Goal: Task Accomplishment & Management: Manage account settings

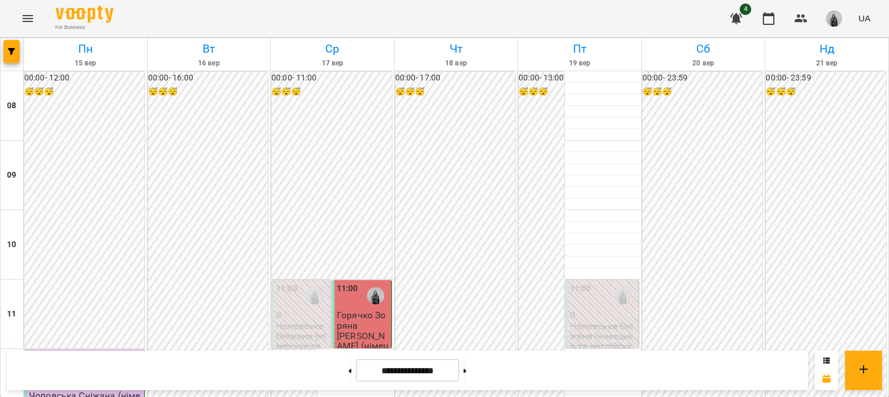
scroll to position [579, 0]
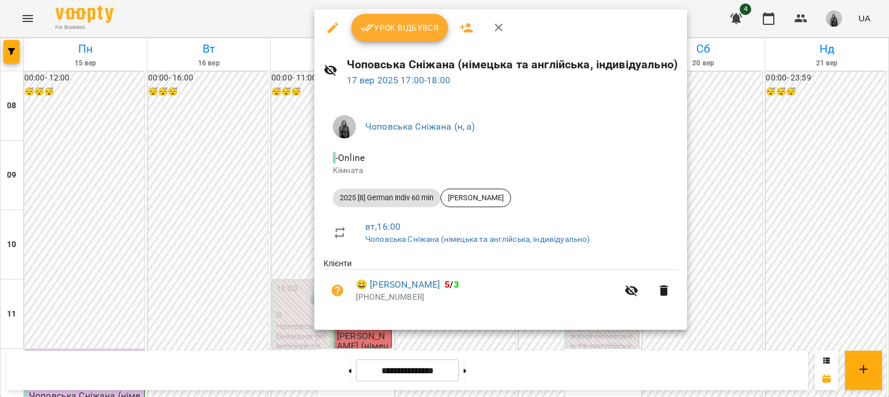
click at [383, 30] on span "Урок відбувся" at bounding box center [400, 28] width 79 height 14
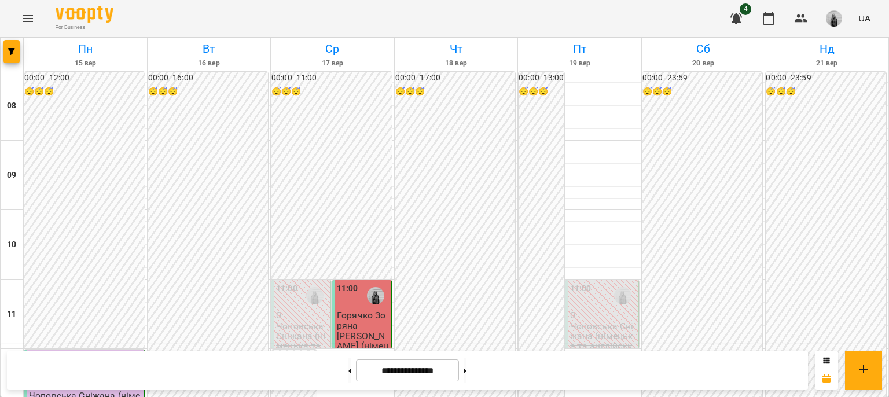
scroll to position [579, 0]
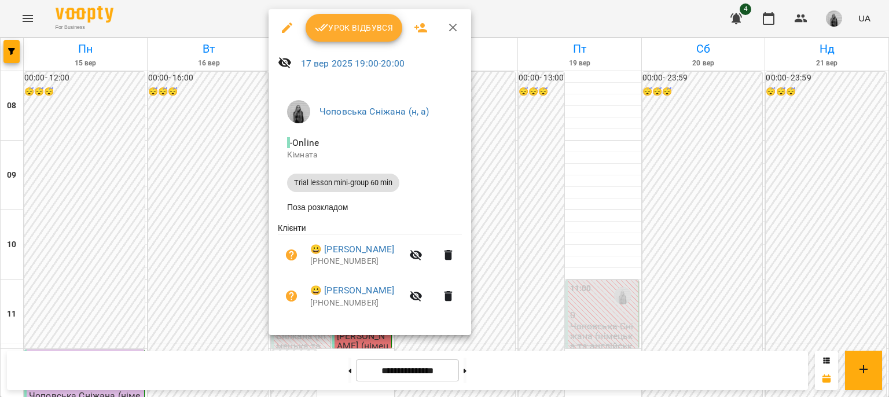
click at [316, 35] on button "Урок відбувся" at bounding box center [354, 28] width 97 height 28
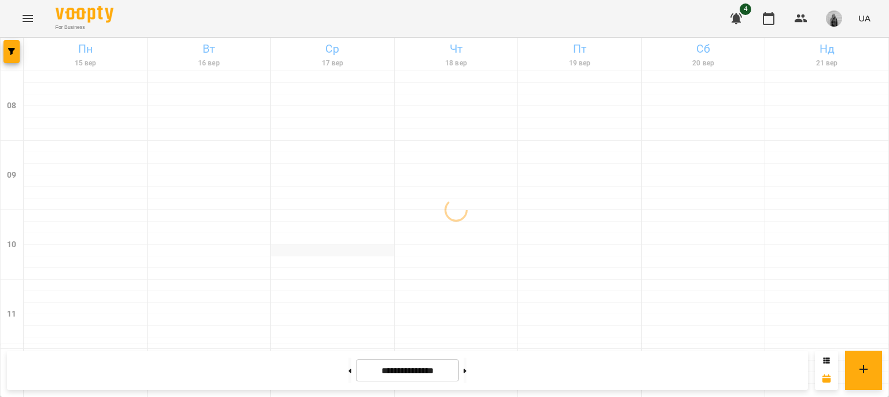
scroll to position [232, 0]
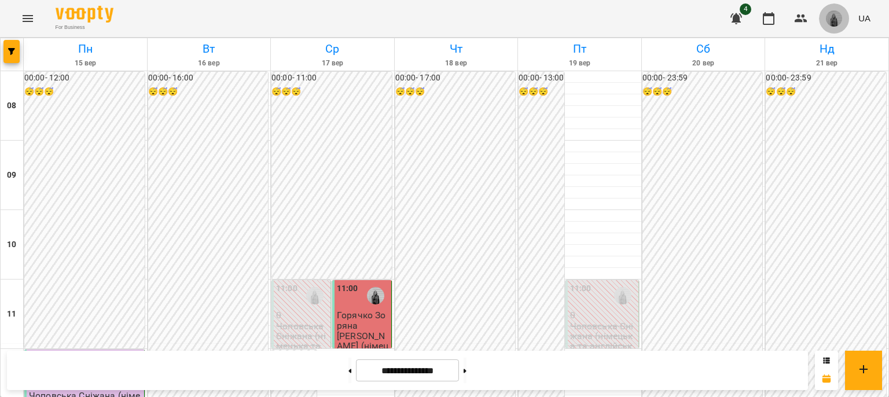
click at [835, 23] on img "button" at bounding box center [834, 18] width 16 height 16
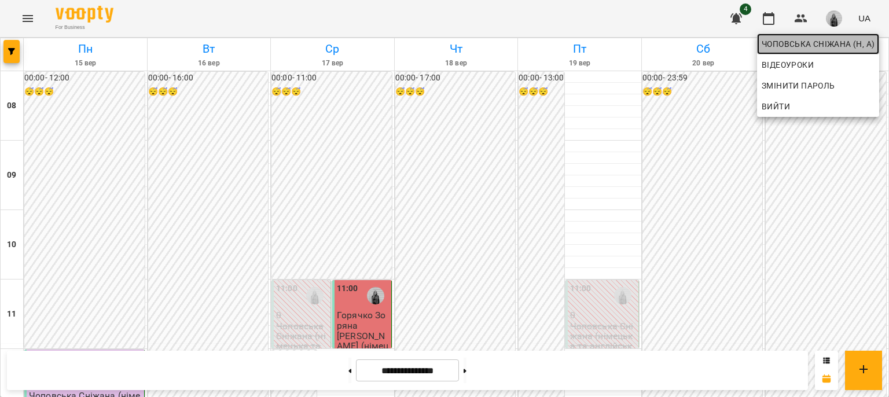
click at [801, 50] on span "Чоповська Сніжана (н, а)" at bounding box center [818, 44] width 113 height 14
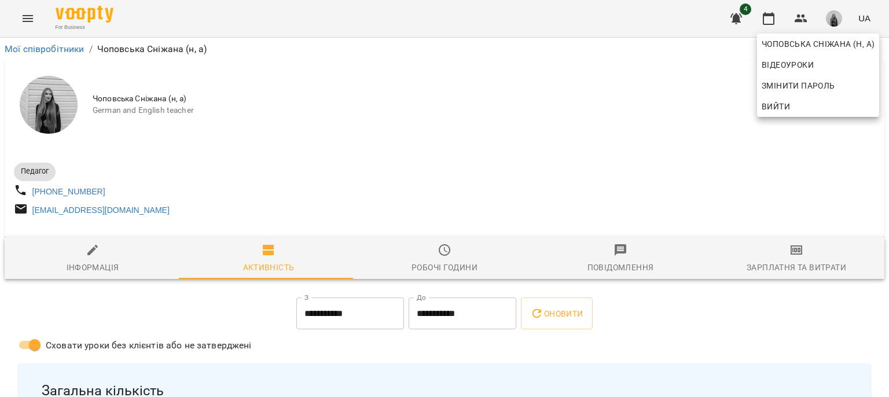
click at [338, 152] on div at bounding box center [444, 198] width 889 height 397
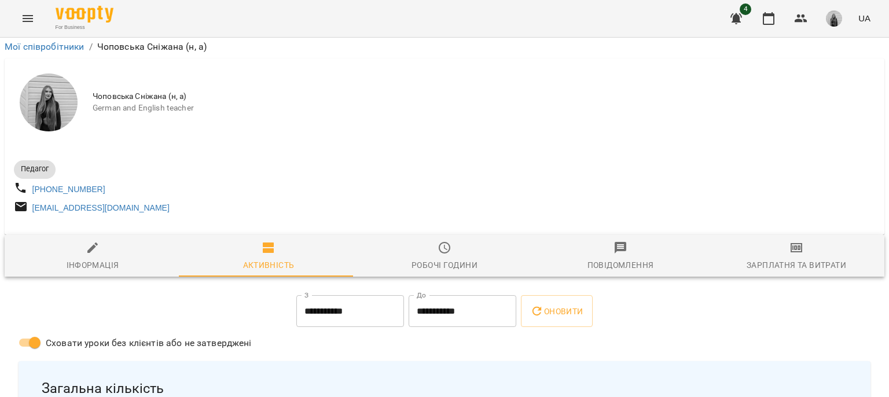
scroll to position [637, 0]
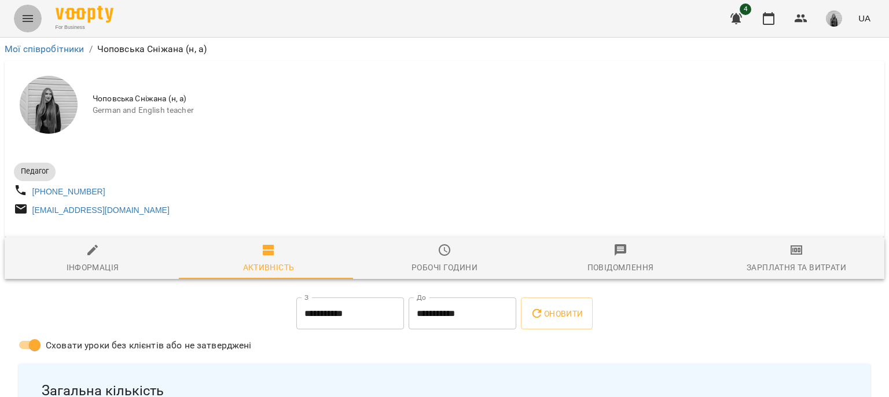
click at [17, 19] on button "Menu" at bounding box center [28, 19] width 28 height 28
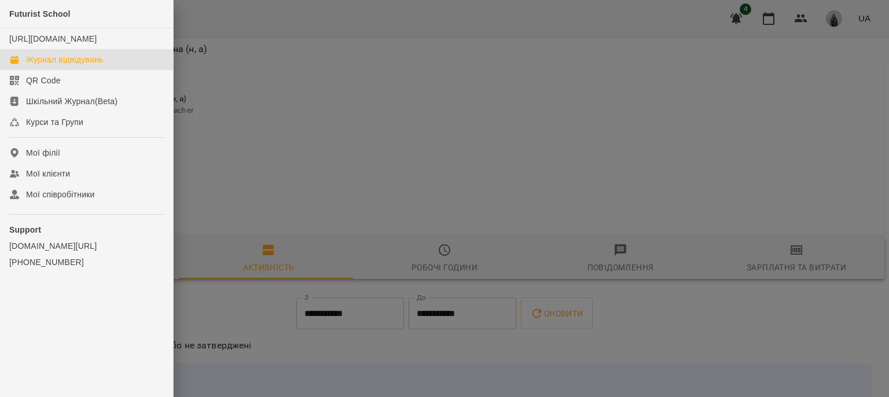
click at [59, 65] on div "Журнал відвідувань" at bounding box center [64, 60] width 77 height 12
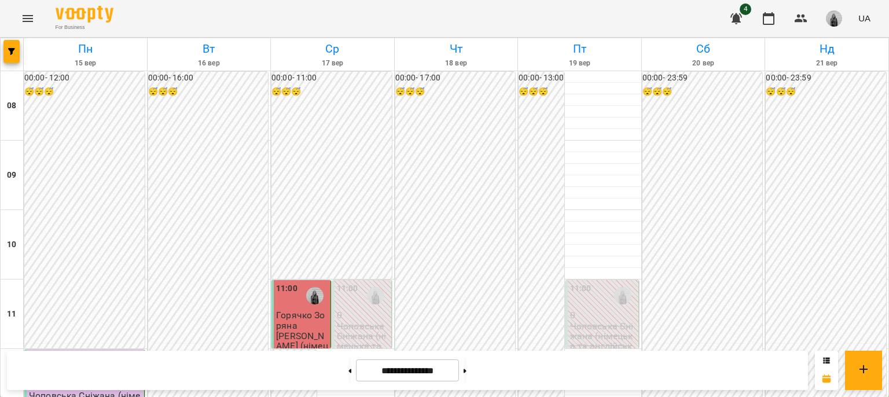
scroll to position [579, 0]
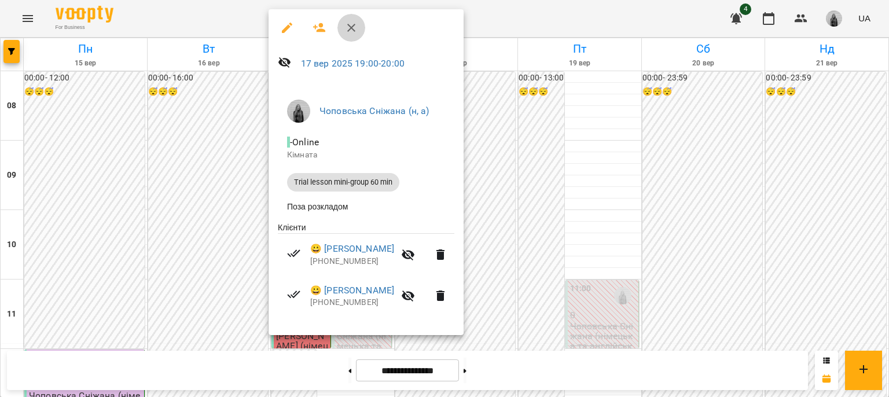
click at [352, 30] on icon "button" at bounding box center [352, 28] width 14 height 14
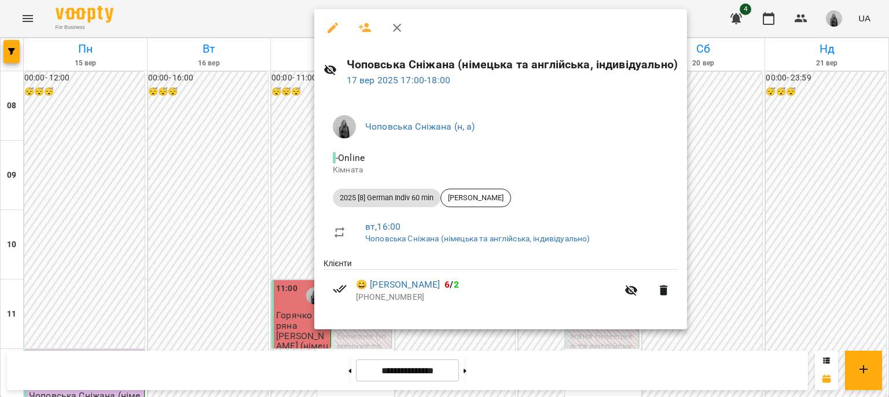
click at [386, 35] on button "button" at bounding box center [397, 28] width 28 height 28
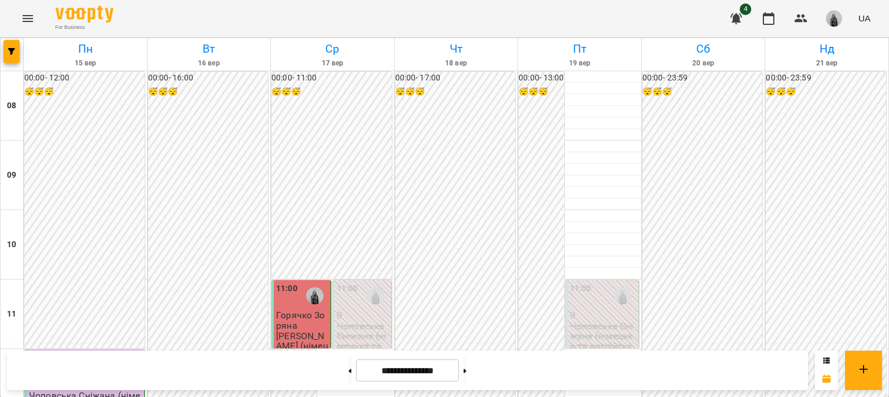
scroll to position [536, 0]
click at [467, 369] on button at bounding box center [465, 370] width 3 height 25
type input "**********"
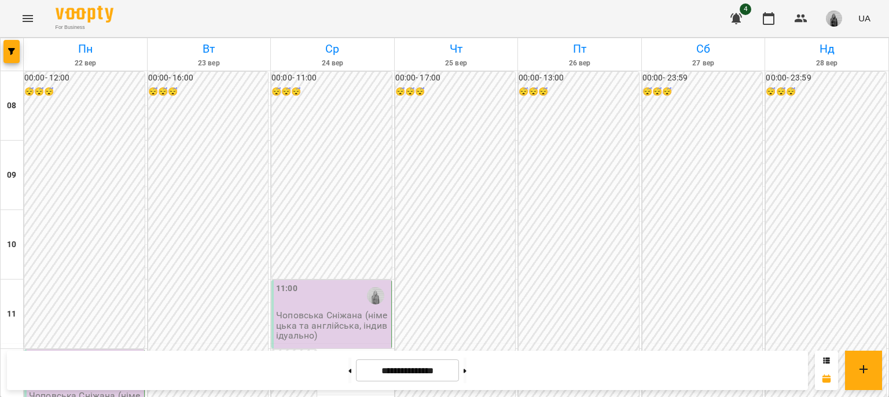
scroll to position [131, 0]
click at [338, 310] on p "Чоповська Сніжана (німецька та англійська, індивідуально)" at bounding box center [332, 325] width 113 height 30
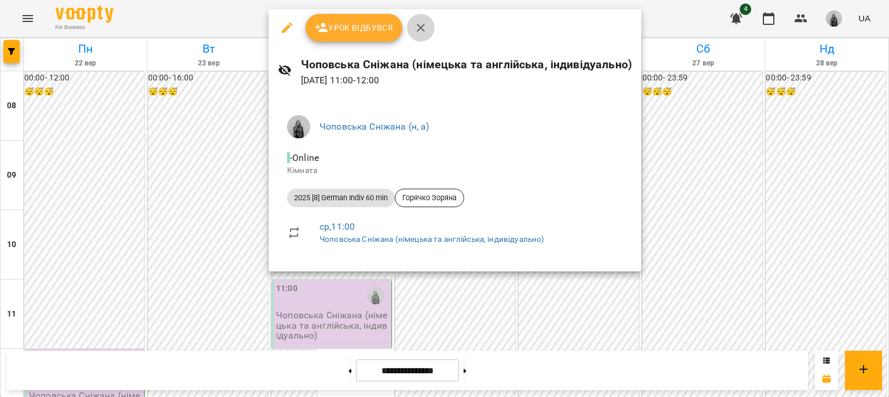
click at [411, 20] on button "button" at bounding box center [421, 28] width 28 height 28
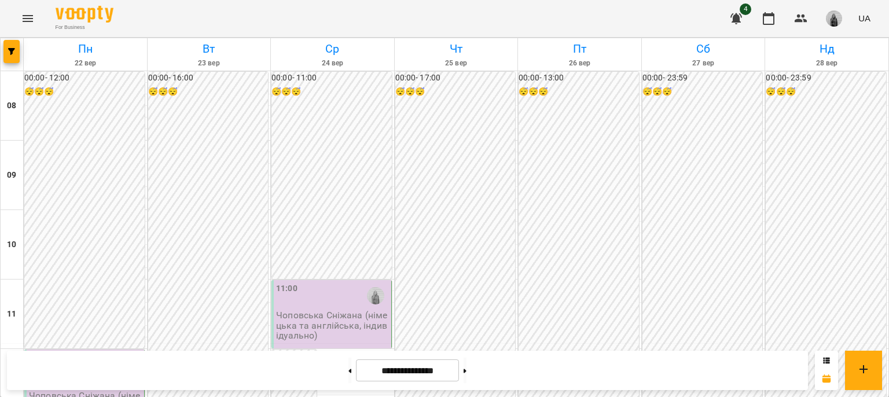
scroll to position [0, 0]
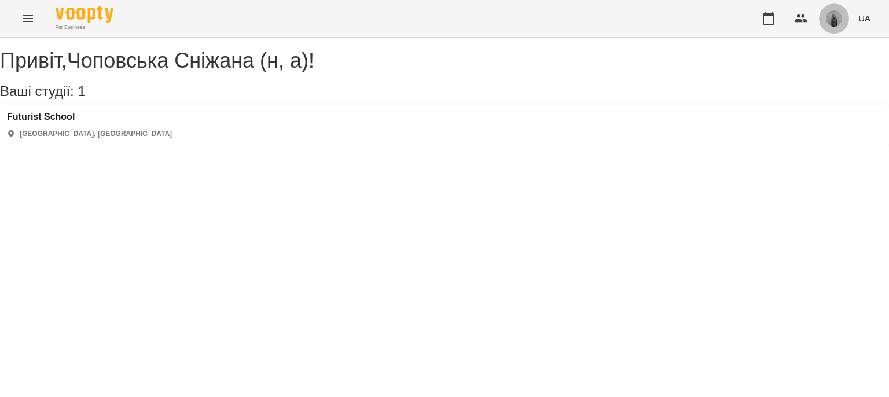
click at [832, 20] on img "button" at bounding box center [834, 18] width 16 height 16
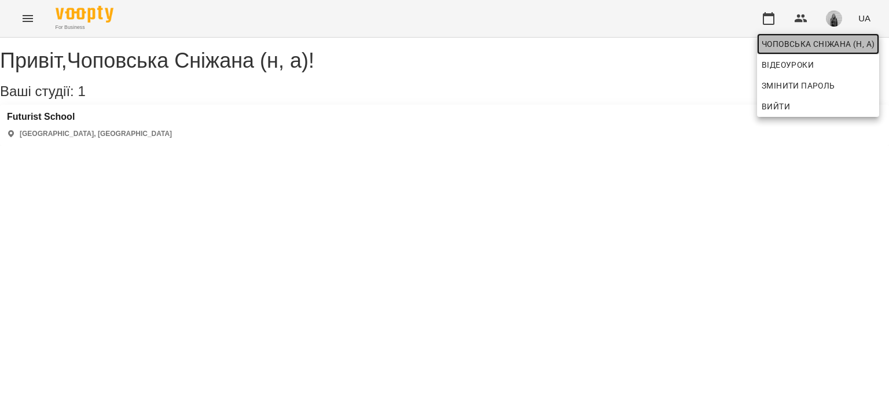
click at [818, 44] on span "Чоповська Сніжана (н, а)" at bounding box center [818, 44] width 113 height 14
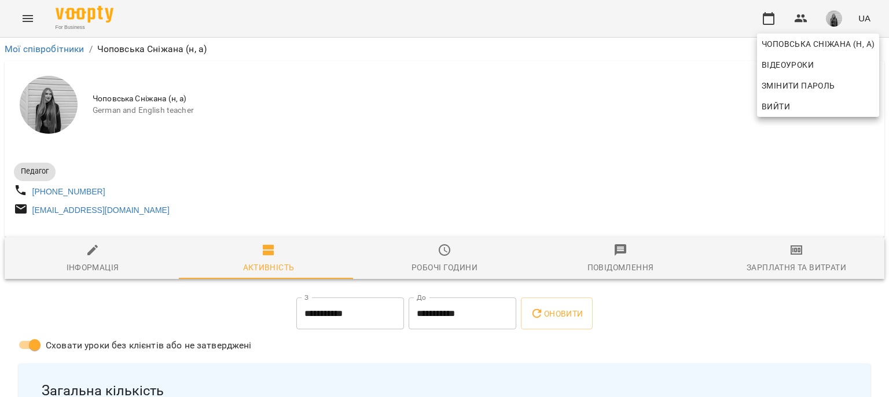
click at [418, 265] on div at bounding box center [444, 198] width 889 height 397
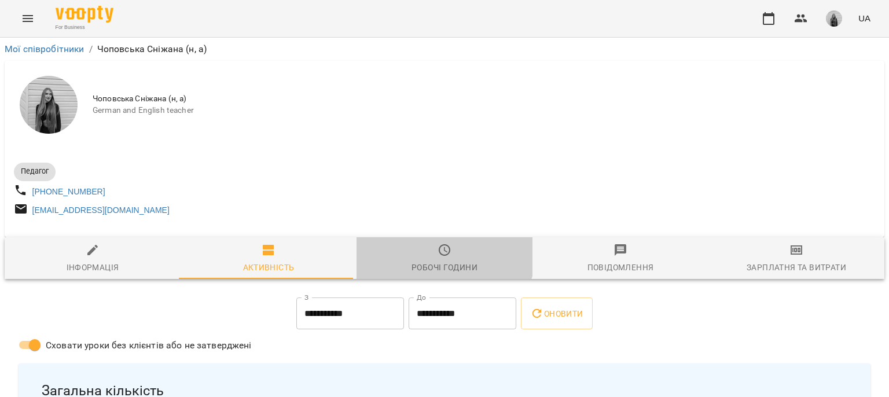
click at [431, 251] on span "Робочі години" at bounding box center [445, 258] width 162 height 31
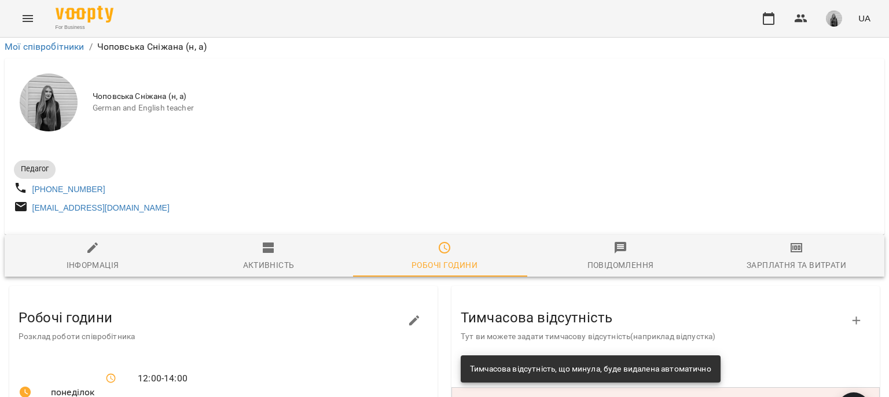
scroll to position [451, 0]
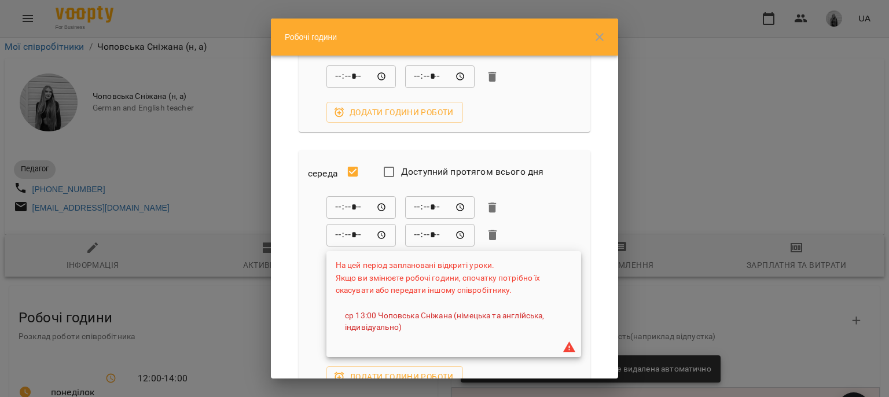
scroll to position [232, 0]
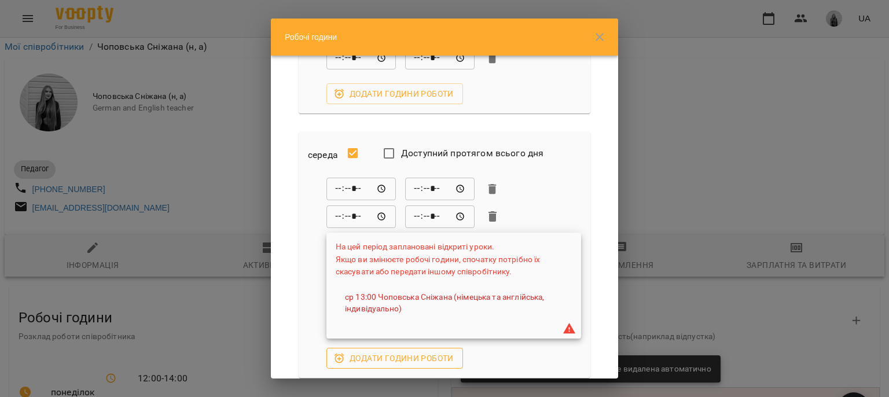
click at [394, 353] on span "Додати години роботи" at bounding box center [395, 358] width 118 height 14
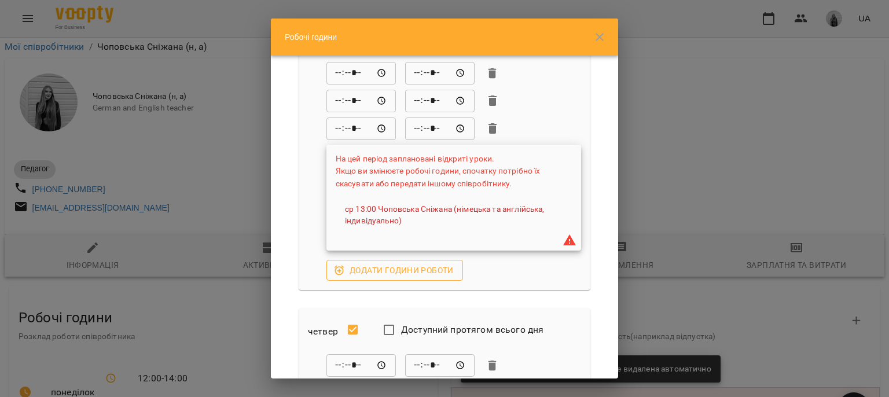
scroll to position [290, 0]
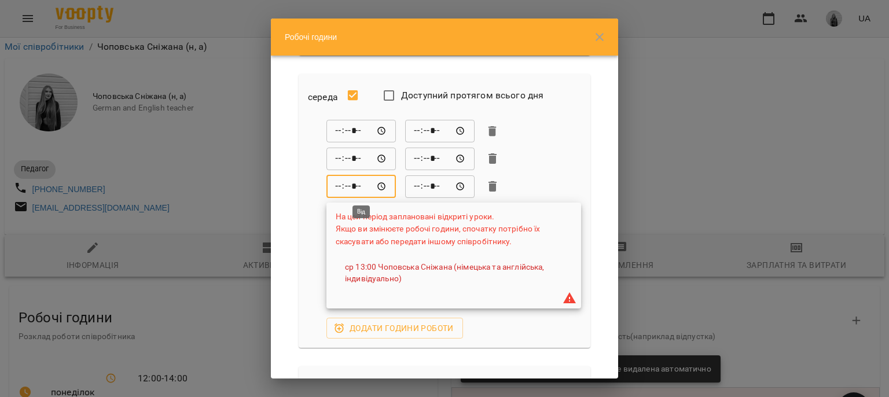
click at [344, 189] on input "*****" at bounding box center [361, 186] width 69 height 23
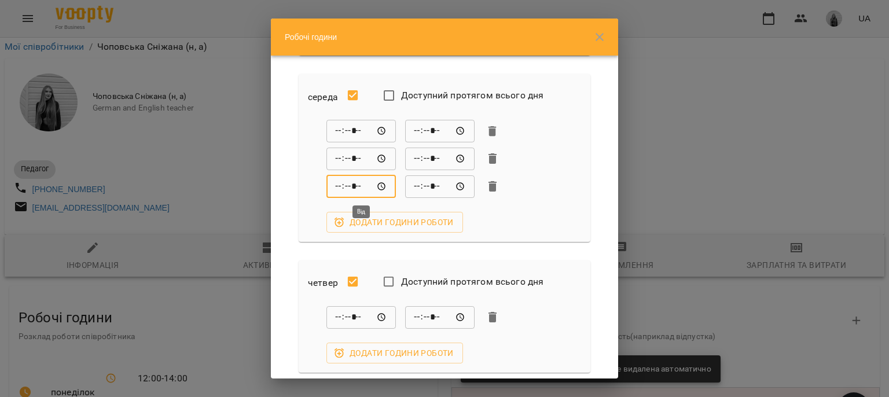
type input "*****"
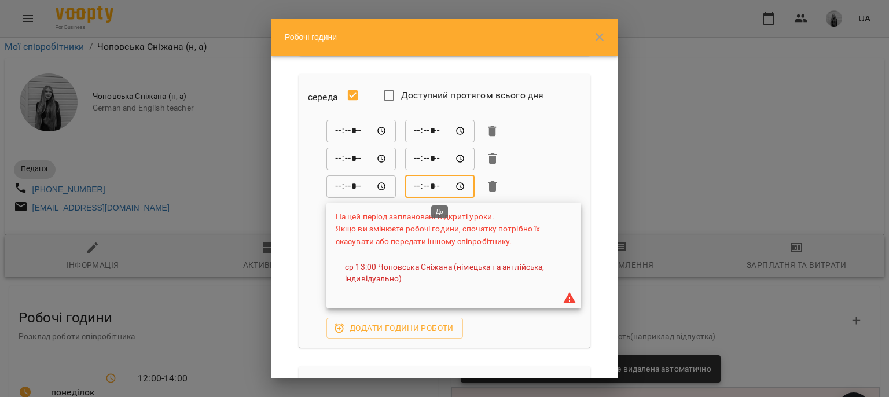
click at [418, 185] on input "*****" at bounding box center [439, 186] width 69 height 23
type input "*****"
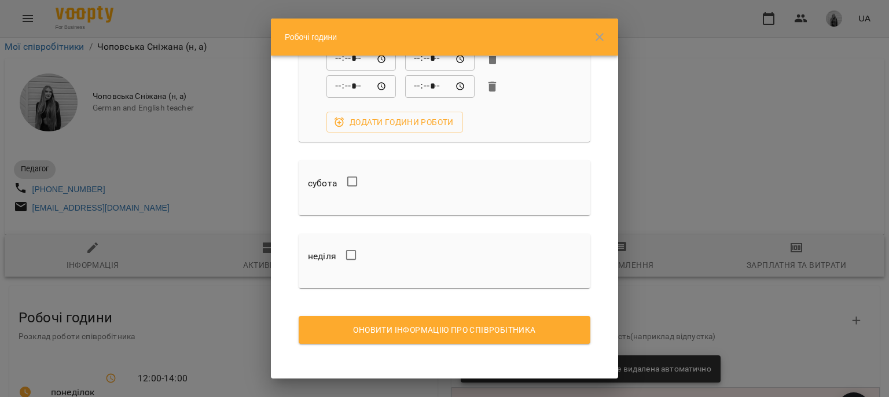
scroll to position [786, 0]
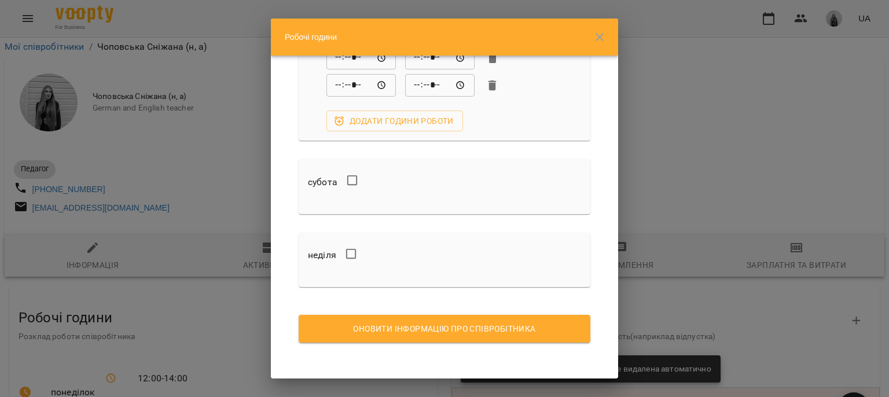
click at [420, 336] on button "Оновити інформацію про співробітника" at bounding box center [445, 329] width 292 height 28
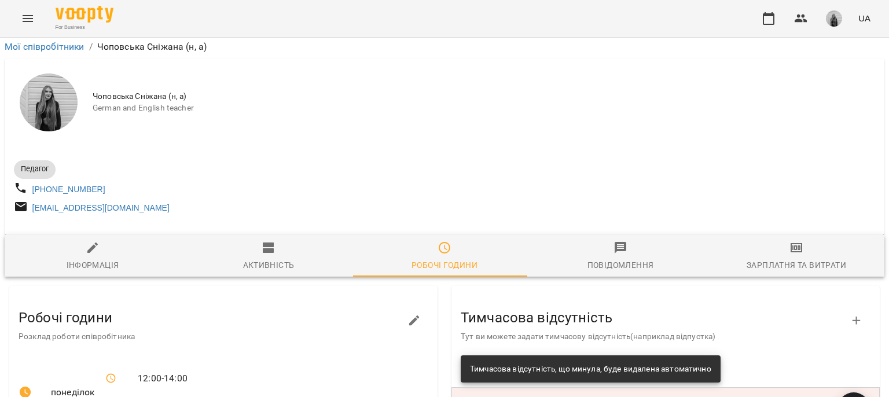
scroll to position [346, 0]
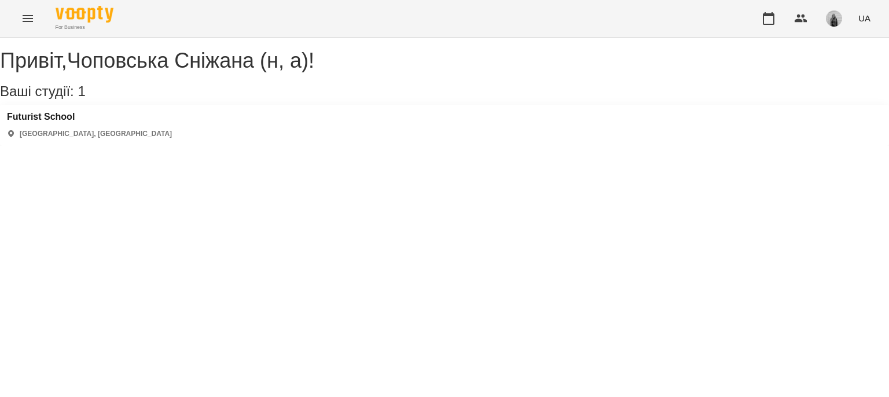
click at [16, 20] on button "Menu" at bounding box center [28, 19] width 28 height 28
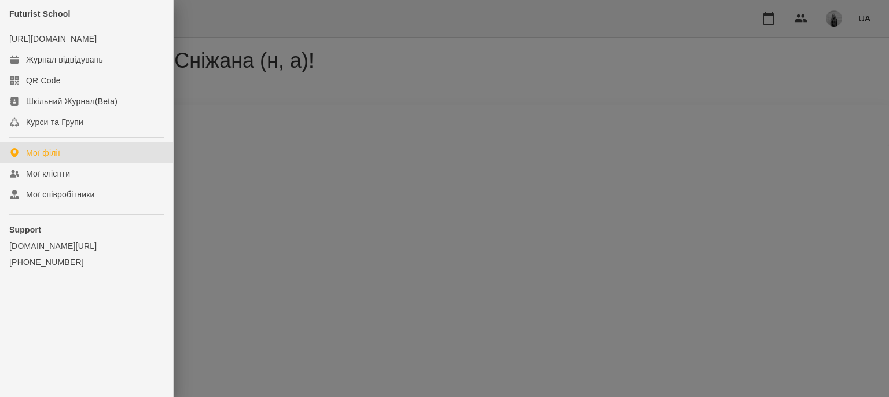
click at [835, 28] on div at bounding box center [444, 198] width 889 height 397
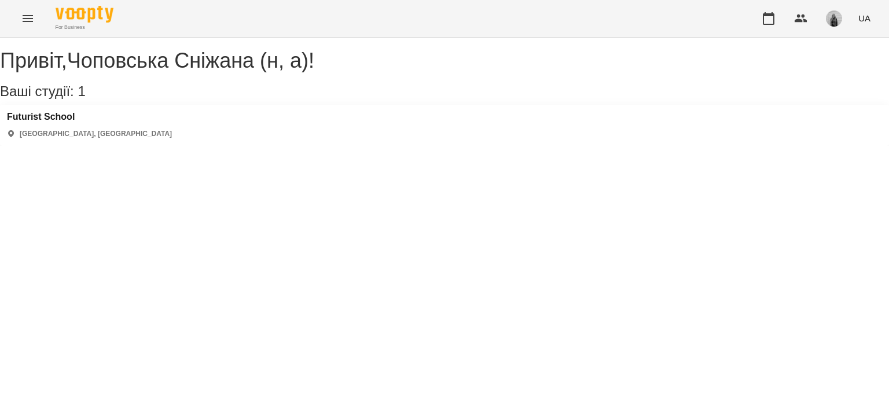
click at [832, 22] on img "button" at bounding box center [834, 18] width 16 height 16
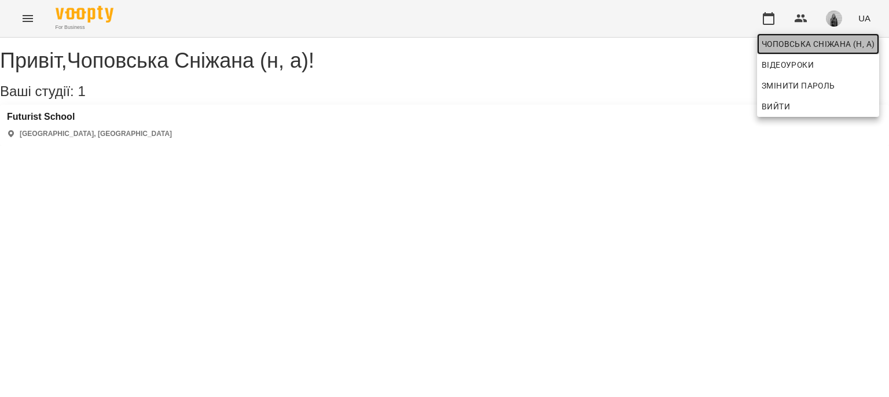
click at [807, 46] on span "Чоповська Сніжана (н, а)" at bounding box center [818, 44] width 113 height 14
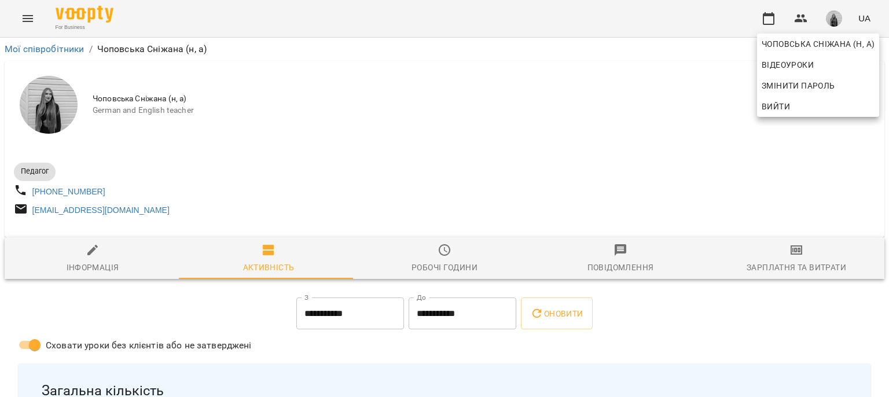
click at [792, 268] on div at bounding box center [444, 198] width 889 height 397
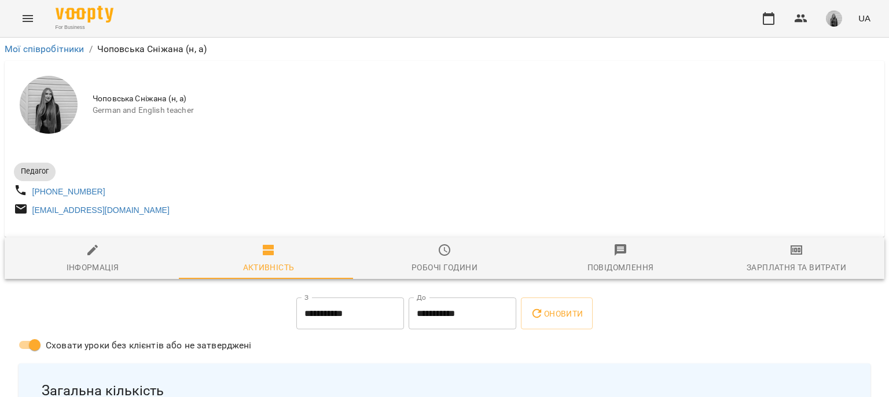
click at [792, 268] on div "Зарплатня та Витрати" at bounding box center [797, 268] width 100 height 14
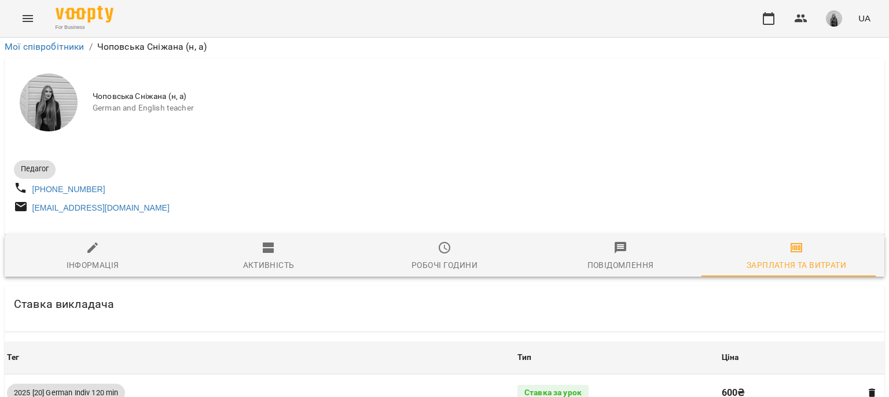
scroll to position [5842, 0]
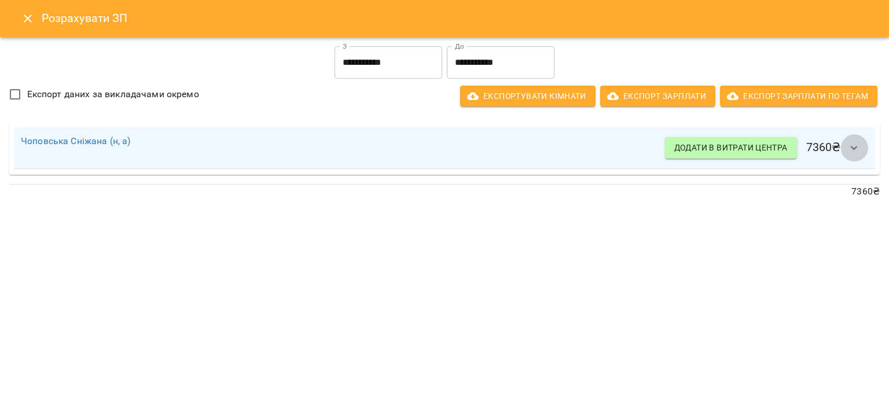
click at [851, 151] on icon "button" at bounding box center [855, 148] width 14 height 14
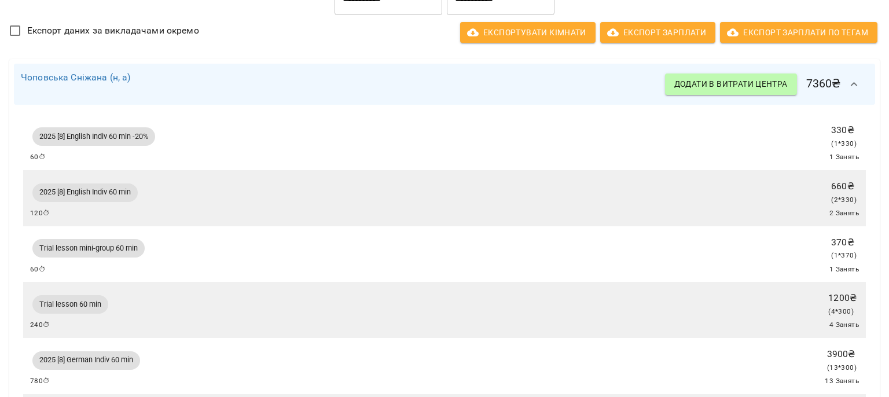
scroll to position [0, 0]
